Goal: Transaction & Acquisition: Purchase product/service

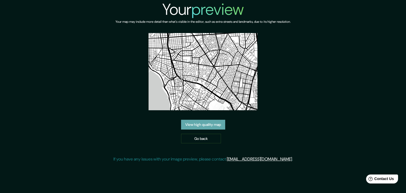
click at [218, 125] on link "View high quality map" at bounding box center [203, 125] width 44 height 10
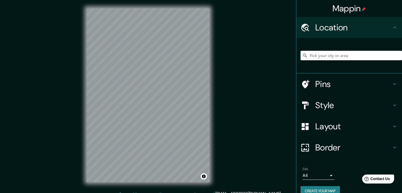
click at [321, 128] on h4 "Layout" at bounding box center [354, 126] width 76 height 11
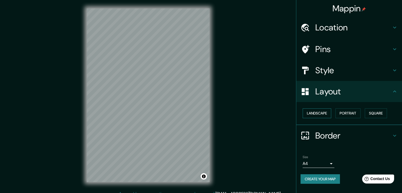
click at [326, 112] on button "Landscape" at bounding box center [317, 113] width 29 height 10
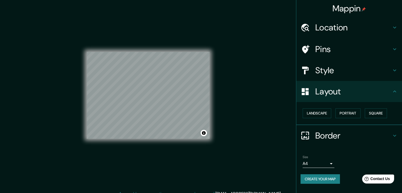
click at [252, 98] on div "Mappin Location Pins Style Layout Landscape Portrait Square Border Choose a bor…" at bounding box center [201, 99] width 402 height 199
click at [236, 116] on div "Mappin Location Pins Style Layout Landscape Portrait Square Border Choose a bor…" at bounding box center [201, 99] width 402 height 199
click at [235, 113] on div "Mappin Location Pins Style Layout Landscape Portrait Square Border Choose a bor…" at bounding box center [201, 99] width 402 height 199
click at [328, 180] on button "Create your map" at bounding box center [320, 179] width 39 height 10
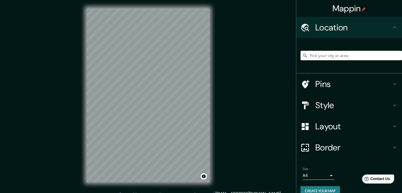
click at [324, 55] on input "Pick your city or area" at bounding box center [352, 56] width 102 height 10
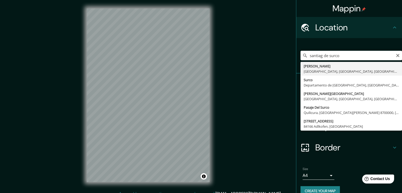
type input "[PERSON_NAME], [GEOGRAPHIC_DATA], [GEOGRAPHIC_DATA], [GEOGRAPHIC_DATA]"
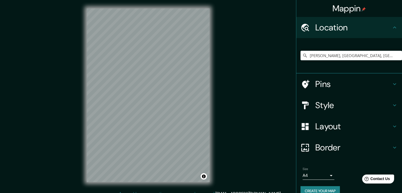
click at [327, 127] on h4 "Layout" at bounding box center [354, 126] width 76 height 11
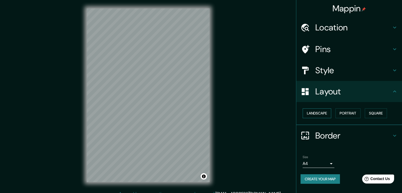
click at [327, 113] on button "Landscape" at bounding box center [317, 113] width 29 height 10
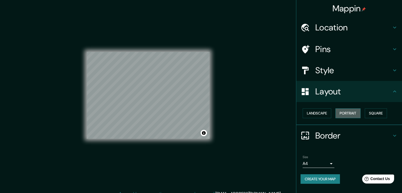
click at [360, 113] on button "Portrait" at bounding box center [348, 113] width 25 height 10
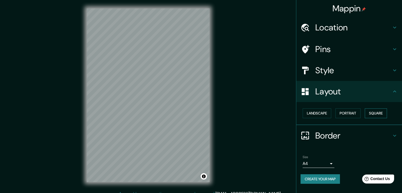
click at [379, 112] on button "Square" at bounding box center [376, 113] width 22 height 10
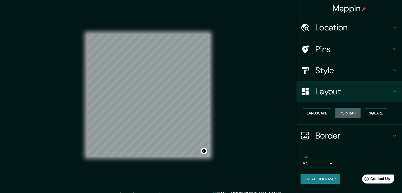
click at [351, 115] on button "Portrait" at bounding box center [348, 113] width 25 height 10
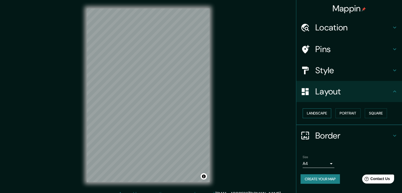
click at [328, 115] on button "Landscape" at bounding box center [317, 113] width 29 height 10
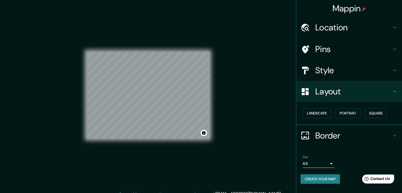
click at [243, 88] on div "Mappin Location [PERSON_NAME][GEOGRAPHIC_DATA], [GEOGRAPHIC_DATA], [GEOGRAPHIC_…" at bounding box center [201, 99] width 402 height 199
click at [271, 98] on div "Mappin Location [PERSON_NAME][GEOGRAPHIC_DATA], [GEOGRAPHIC_DATA], [GEOGRAPHIC_…" at bounding box center [201, 99] width 402 height 199
click at [337, 63] on div "Style" at bounding box center [349, 70] width 106 height 21
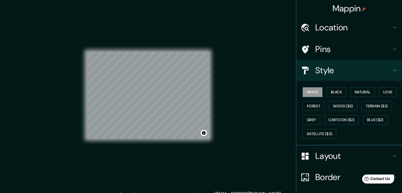
click at [328, 58] on div "Pins" at bounding box center [349, 49] width 106 height 21
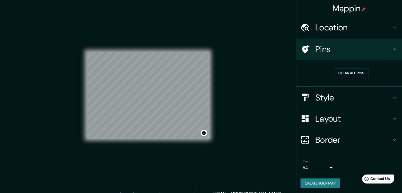
click at [330, 35] on div "Location" at bounding box center [349, 27] width 106 height 21
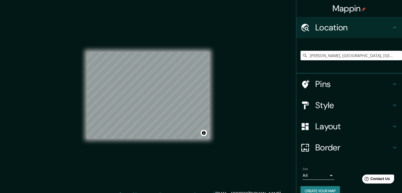
click at [330, 35] on div "Location" at bounding box center [349, 27] width 106 height 21
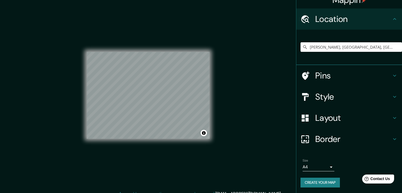
scroll to position [9, 0]
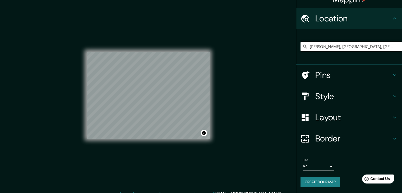
click at [263, 136] on div "Mappin Location [PERSON_NAME][GEOGRAPHIC_DATA], [GEOGRAPHIC_DATA], [GEOGRAPHIC_…" at bounding box center [201, 99] width 402 height 199
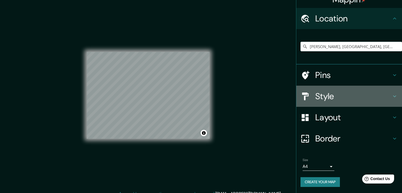
click at [324, 98] on h4 "Style" at bounding box center [354, 96] width 76 height 11
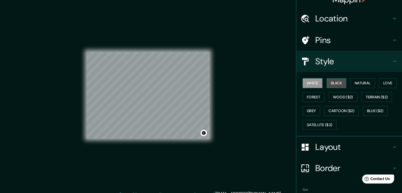
click at [332, 85] on button "Black" at bounding box center [337, 83] width 20 height 10
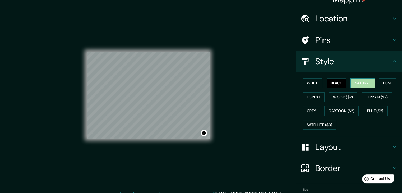
click at [356, 82] on button "Natural" at bounding box center [363, 83] width 24 height 10
click at [386, 84] on button "Love" at bounding box center [387, 83] width 17 height 10
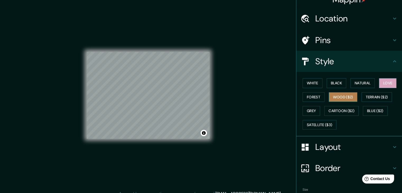
click at [331, 98] on button "Wood ($2)" at bounding box center [343, 97] width 29 height 10
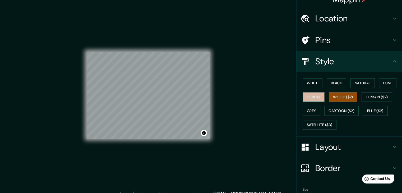
click at [317, 98] on button "Forest" at bounding box center [314, 97] width 22 height 10
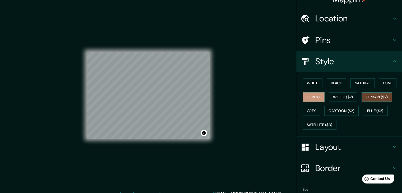
click at [378, 97] on button "Terrain ($2)" at bounding box center [377, 97] width 31 height 10
click at [310, 111] on button "Grey" at bounding box center [311, 111] width 17 height 10
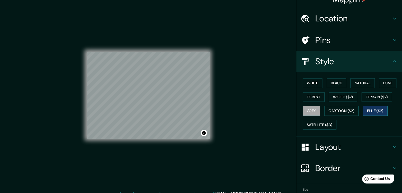
click at [372, 111] on button "Blue ($2)" at bounding box center [375, 111] width 25 height 10
click at [320, 124] on button "Satellite ($3)" at bounding box center [320, 125] width 34 height 10
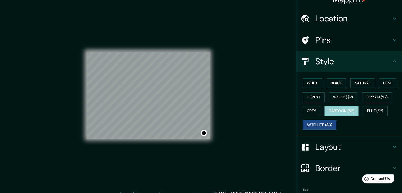
click at [346, 112] on button "Cartoon ($2)" at bounding box center [342, 111] width 34 height 10
click at [317, 124] on button "Satellite ($3)" at bounding box center [320, 125] width 34 height 10
click at [335, 112] on button "Cartoon ($2)" at bounding box center [342, 111] width 34 height 10
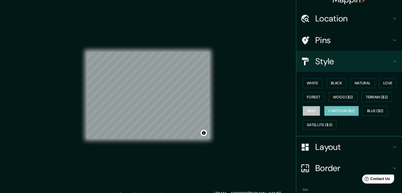
click at [308, 112] on button "Grey" at bounding box center [311, 111] width 17 height 10
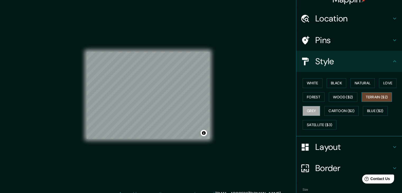
click at [371, 97] on button "Terrain ($2)" at bounding box center [377, 97] width 31 height 10
click at [345, 98] on button "Wood ($2)" at bounding box center [343, 97] width 29 height 10
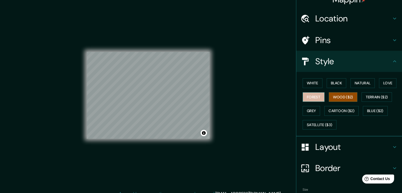
click at [315, 99] on button "Forest" at bounding box center [314, 97] width 22 height 10
click at [336, 85] on button "Black" at bounding box center [337, 83] width 20 height 10
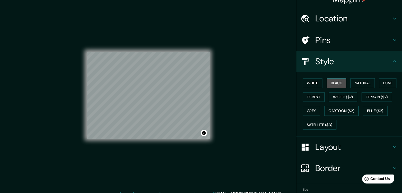
click at [334, 84] on button "Black" at bounding box center [337, 83] width 20 height 10
click at [369, 84] on button "Natural" at bounding box center [363, 83] width 24 height 10
click at [328, 83] on button "Black" at bounding box center [337, 83] width 20 height 10
click at [240, 105] on div "Mappin Location [PERSON_NAME][GEOGRAPHIC_DATA], [GEOGRAPHIC_DATA], [GEOGRAPHIC_…" at bounding box center [201, 99] width 402 height 199
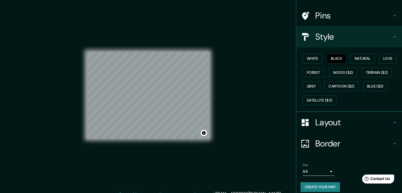
scroll to position [38, 0]
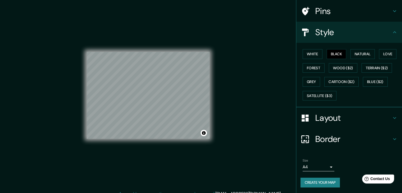
click at [321, 180] on button "Create your map" at bounding box center [320, 183] width 39 height 10
